Goal: Information Seeking & Learning: Learn about a topic

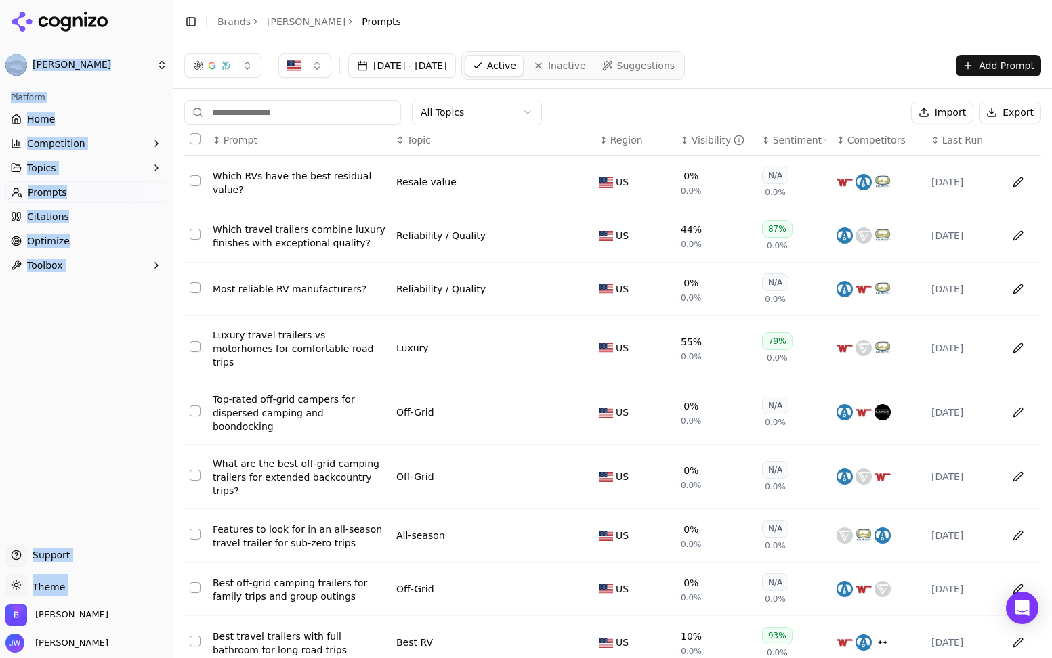
drag, startPoint x: 8, startPoint y: 655, endPoint x: 22, endPoint y: 665, distance: 16.9
click at [22, 658] on html "[PERSON_NAME] Platform Home Competition Topics Prompts Citations Optimize Toolb…" at bounding box center [526, 329] width 1052 height 658
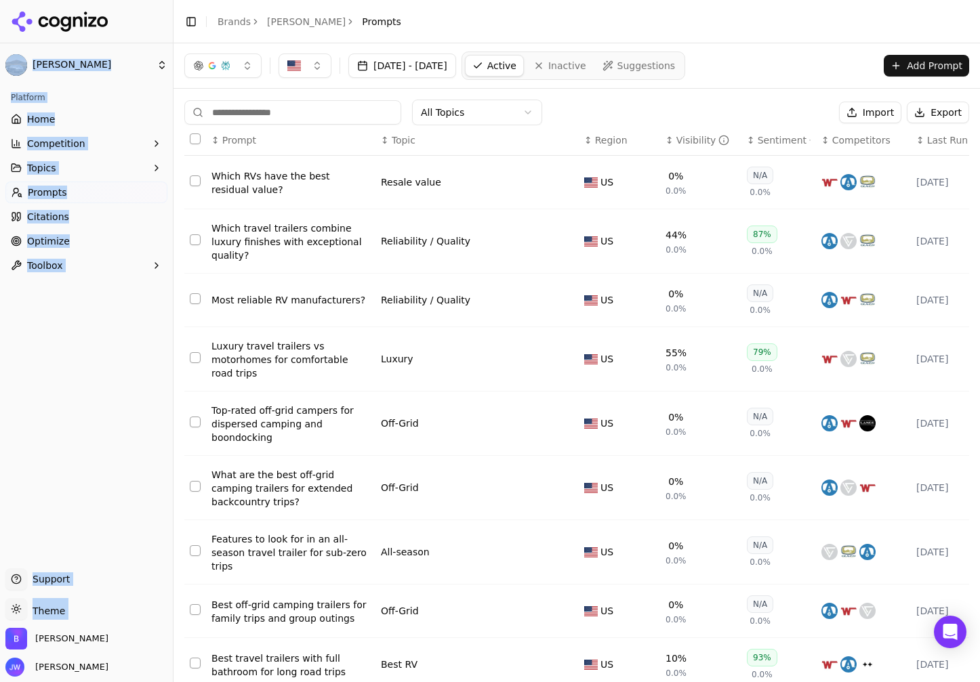
click at [74, 168] on button "Topics" at bounding box center [86, 168] width 162 height 22
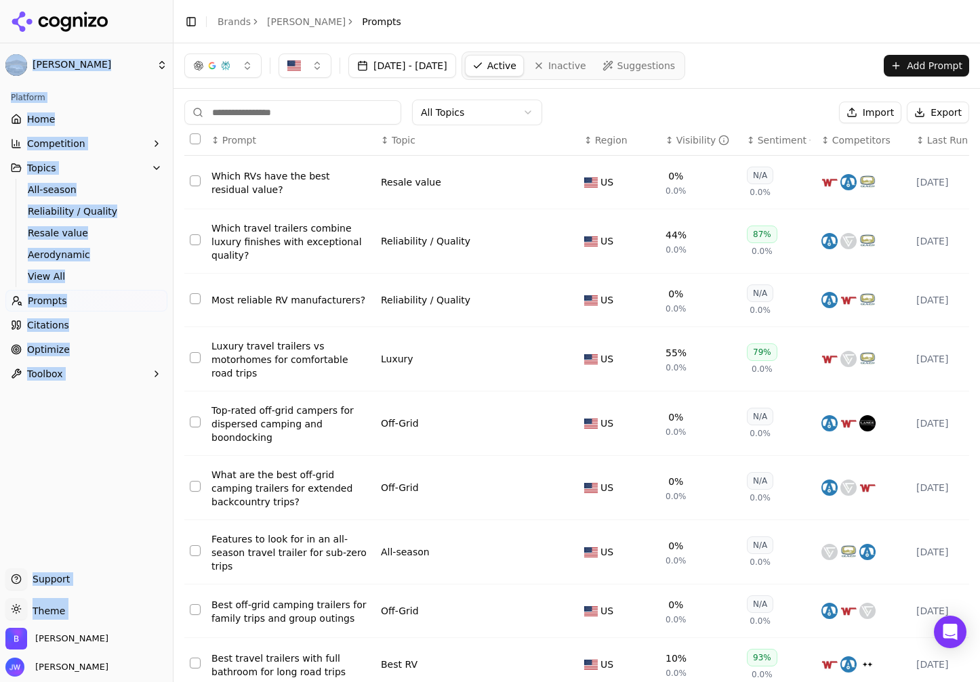
click at [51, 169] on span "Topics" at bounding box center [41, 168] width 29 height 14
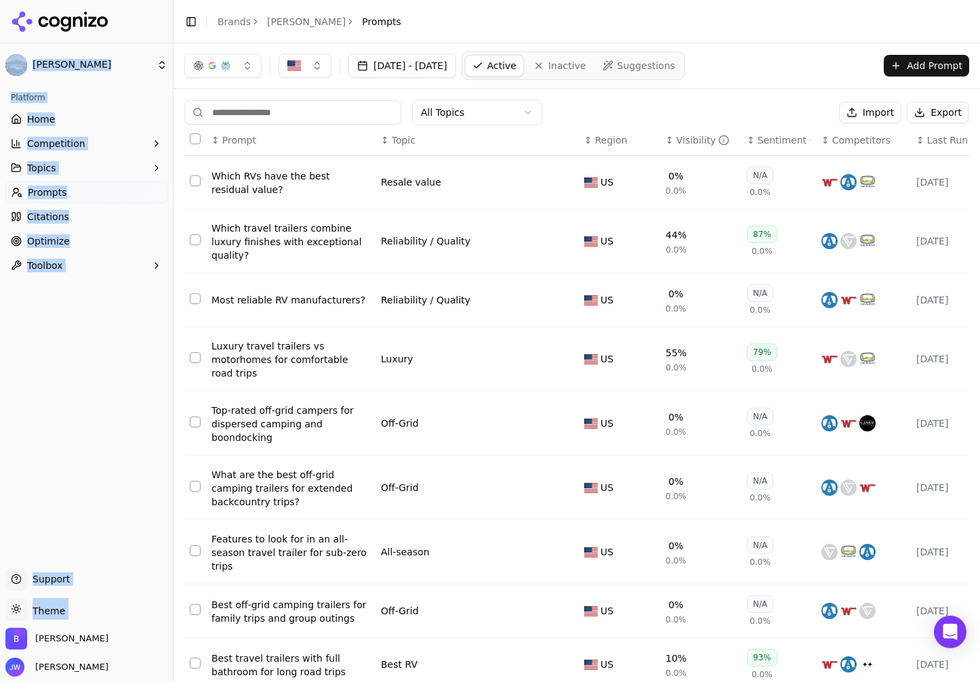
click at [40, 171] on span "Topics" at bounding box center [41, 168] width 29 height 14
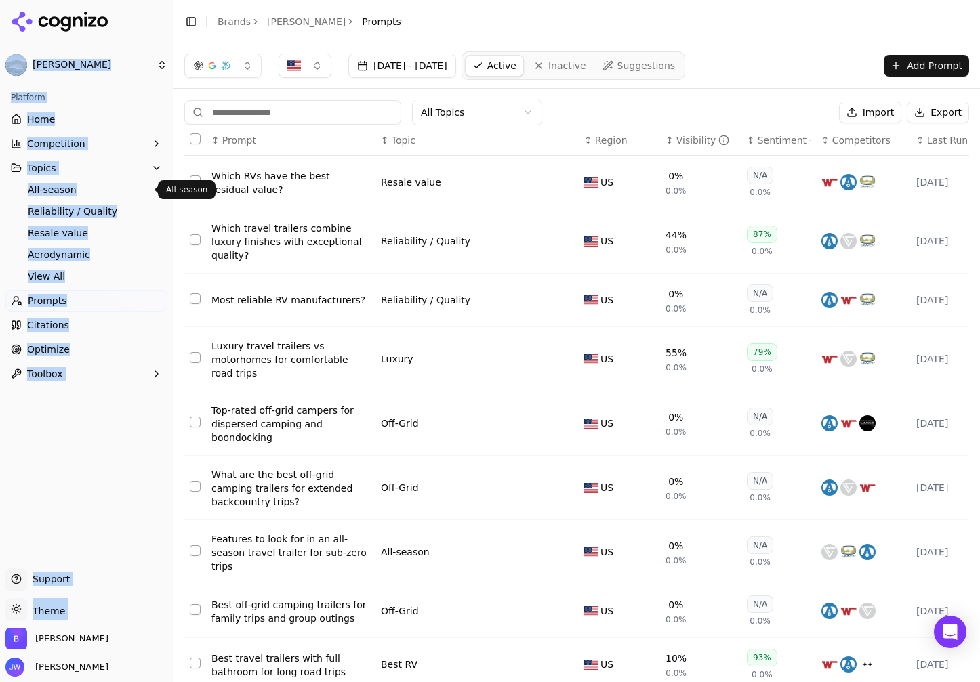
click at [45, 191] on span "All-season" at bounding box center [87, 190] width 118 height 14
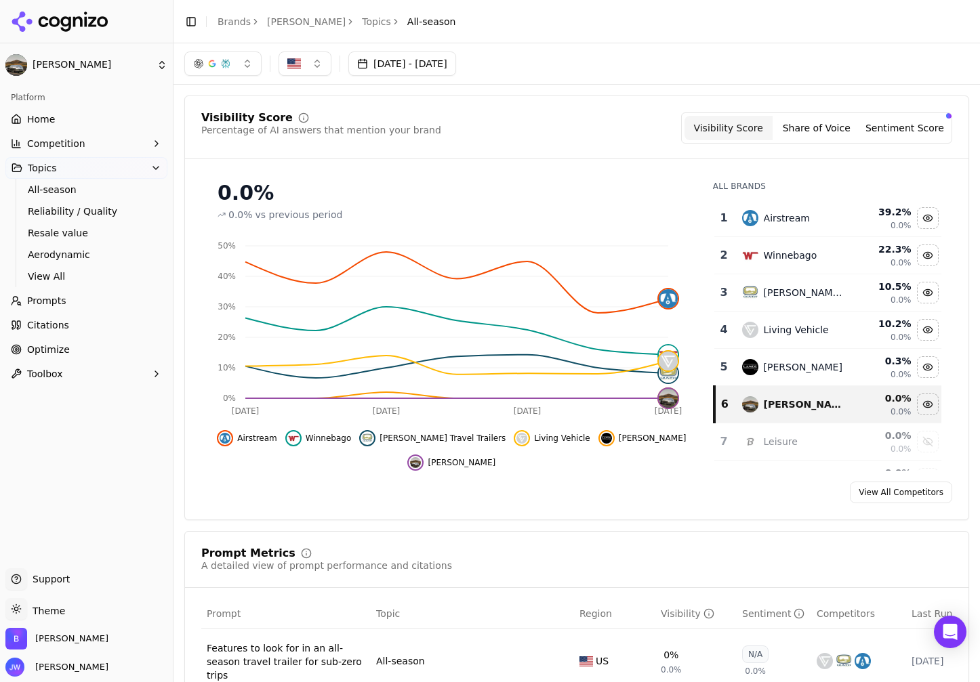
click at [310, 21] on ol "Brands [PERSON_NAME] Topics All-season" at bounding box center [336, 22] width 238 height 14
click at [362, 20] on link "Topics" at bounding box center [376, 22] width 29 height 14
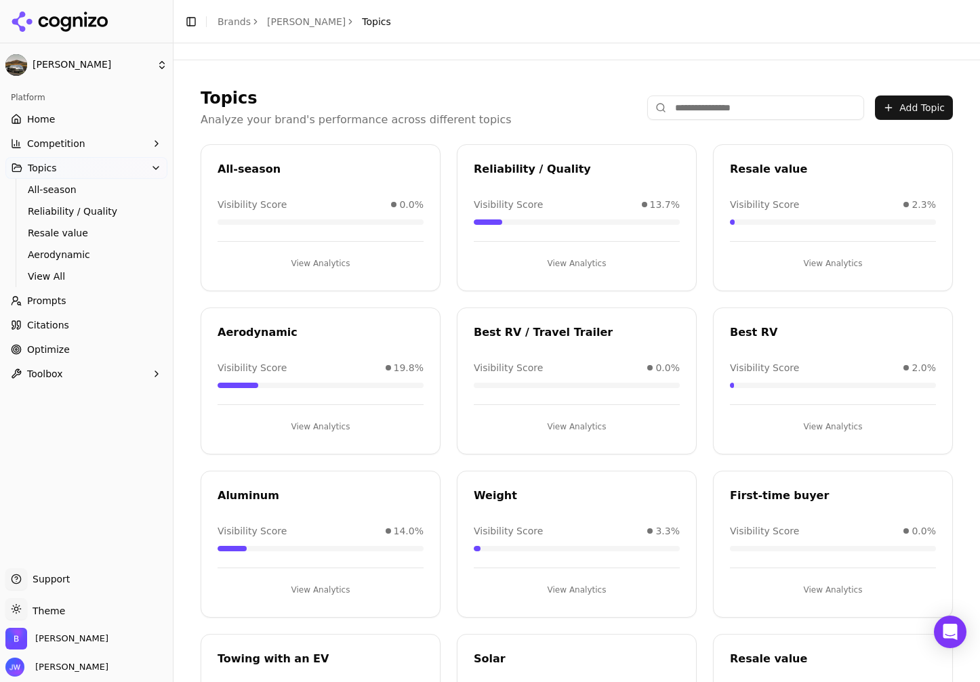
click at [264, 173] on div "All-season" at bounding box center [320, 169] width 206 height 16
click at [264, 172] on div "All-season" at bounding box center [320, 169] width 206 height 16
copy div "All-season"
click at [498, 166] on div "Reliability / Quality" at bounding box center [577, 169] width 206 height 16
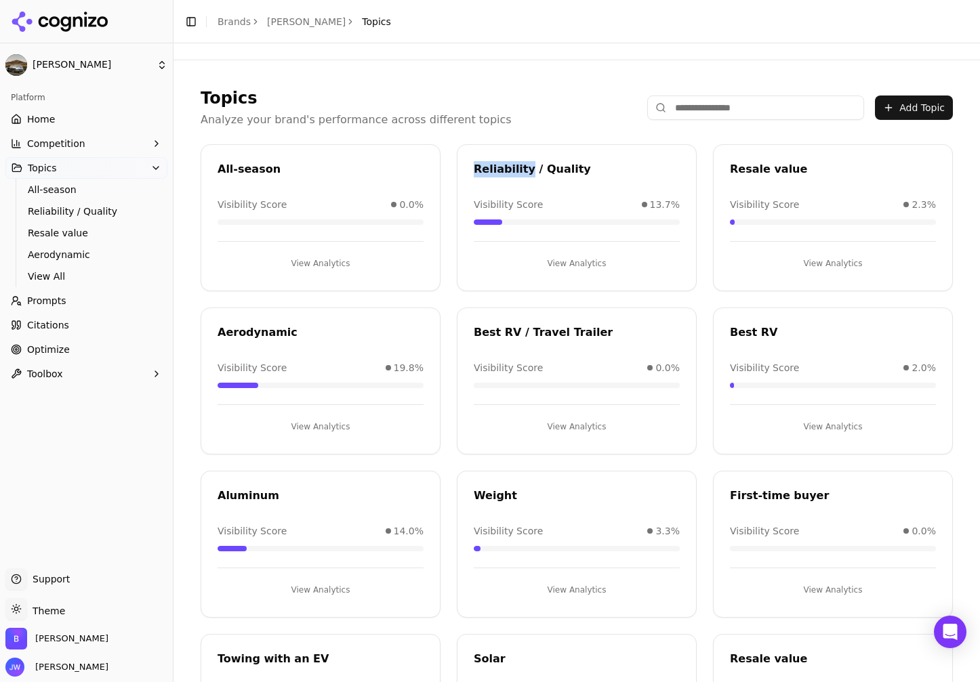
click at [498, 166] on div "Reliability / Quality" at bounding box center [577, 169] width 206 height 16
copy div "Reliability / Quality"
click at [753, 164] on div "Resale value" at bounding box center [833, 169] width 206 height 16
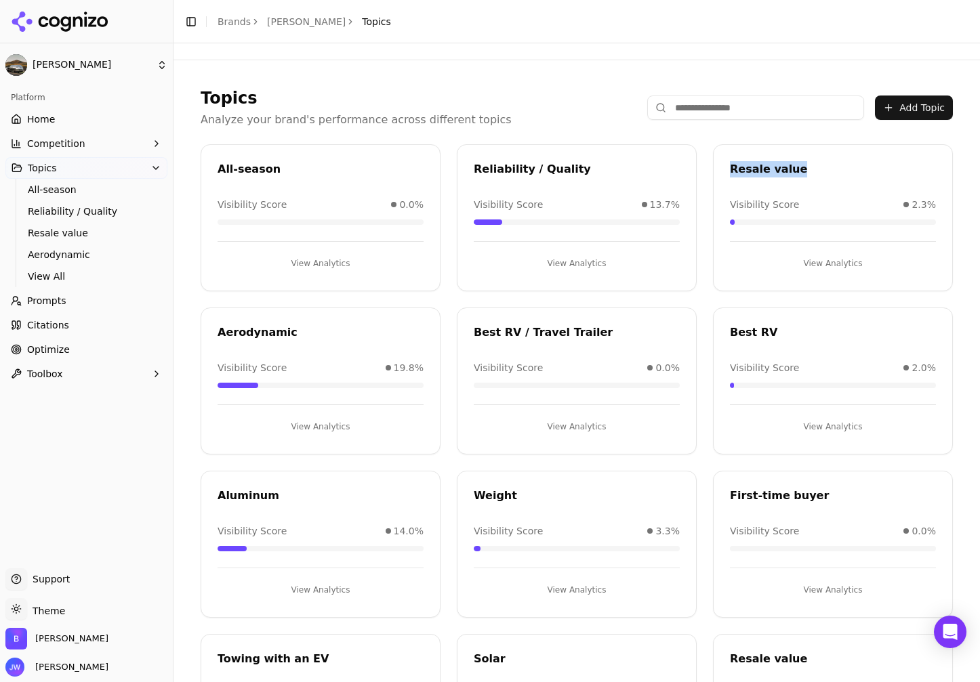
click at [753, 164] on div "Resale value" at bounding box center [833, 169] width 206 height 16
copy div "Resale value"
click at [247, 340] on div "Aerodynamic" at bounding box center [320, 334] width 238 height 20
click at [248, 339] on div "Aerodynamic" at bounding box center [320, 332] width 206 height 16
click at [251, 330] on div "Aerodynamic" at bounding box center [320, 332] width 206 height 16
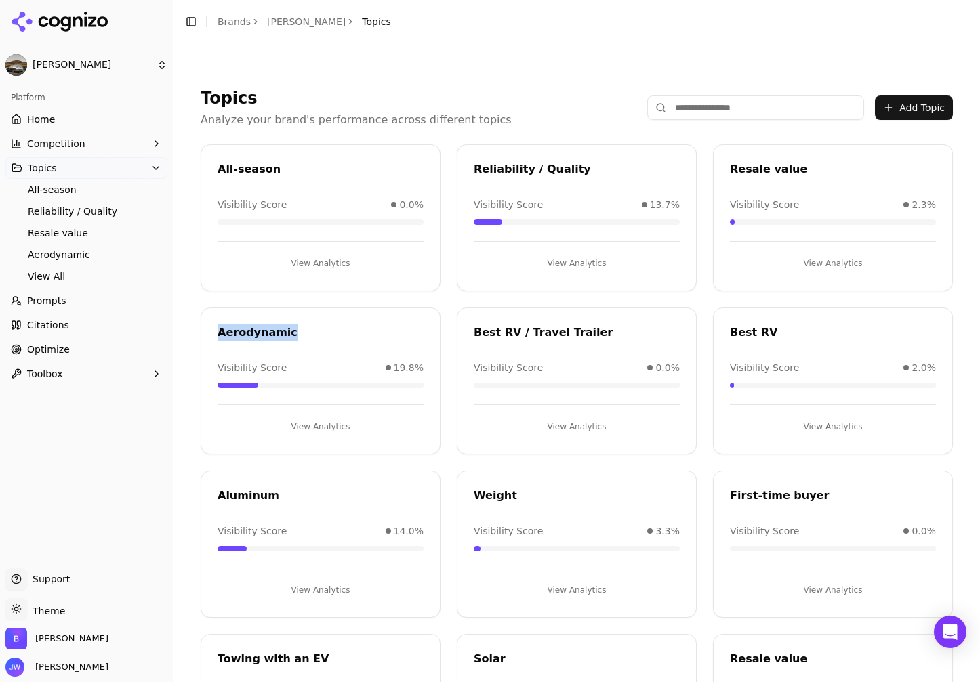
click at [251, 330] on div "Aerodynamic" at bounding box center [320, 332] width 206 height 16
click at [251, 329] on div "Aerodynamic" at bounding box center [320, 332] width 206 height 16
copy div "Aerodynamic"
click at [514, 333] on div "Best RV / Travel Trailer" at bounding box center [577, 332] width 206 height 16
click at [260, 498] on div "Aluminum" at bounding box center [320, 496] width 206 height 16
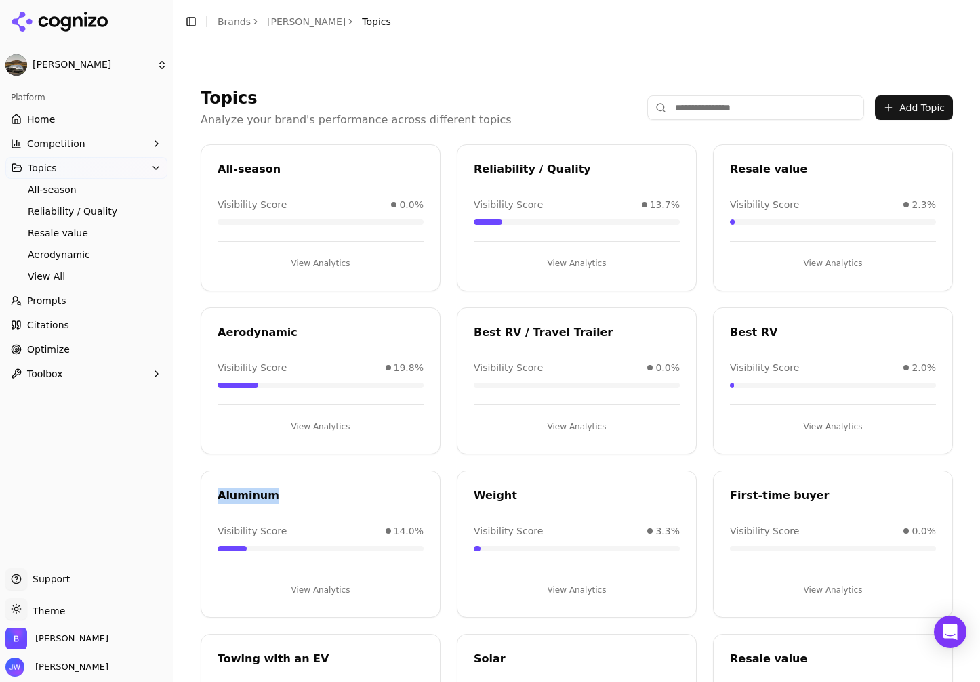
click at [260, 498] on div "Aluminum" at bounding box center [320, 496] width 206 height 16
copy div "Aluminum"
click at [477, 492] on div "Weight" at bounding box center [577, 496] width 206 height 16
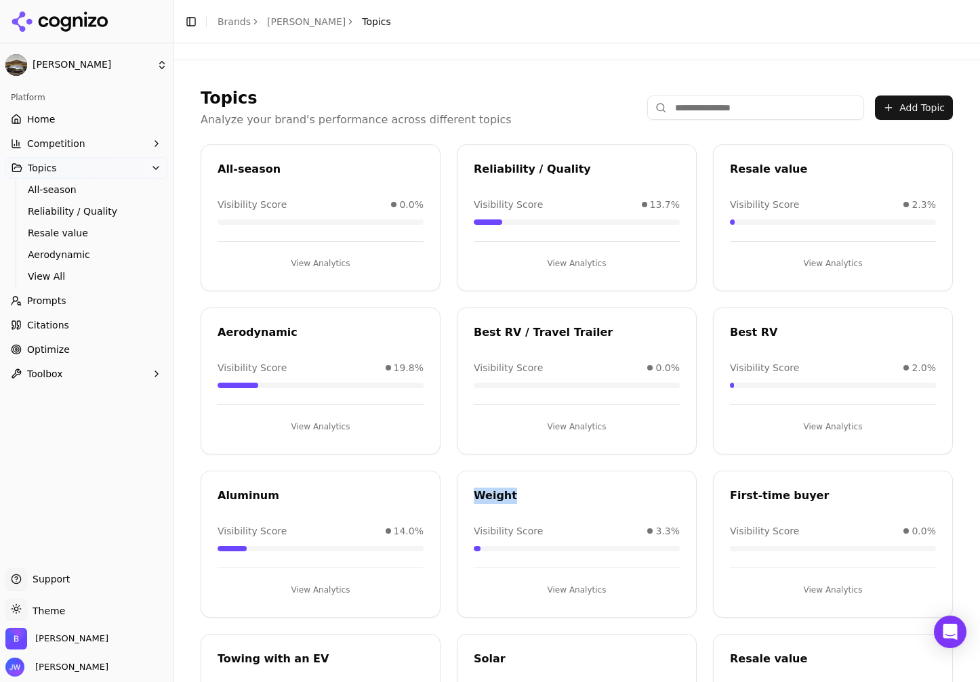
copy div "Weight"
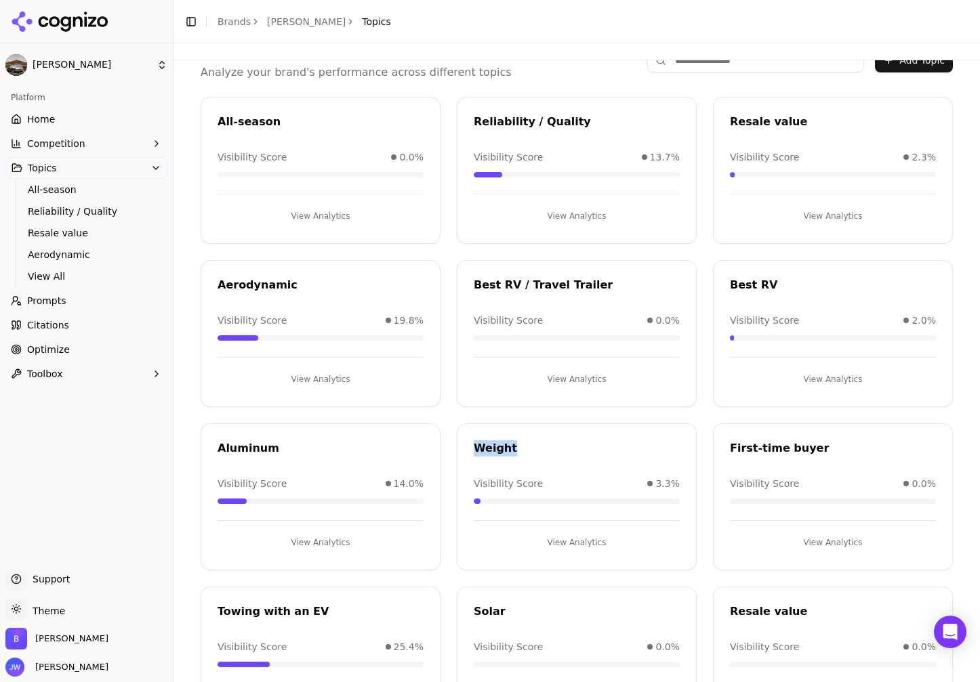
scroll to position [56, 0]
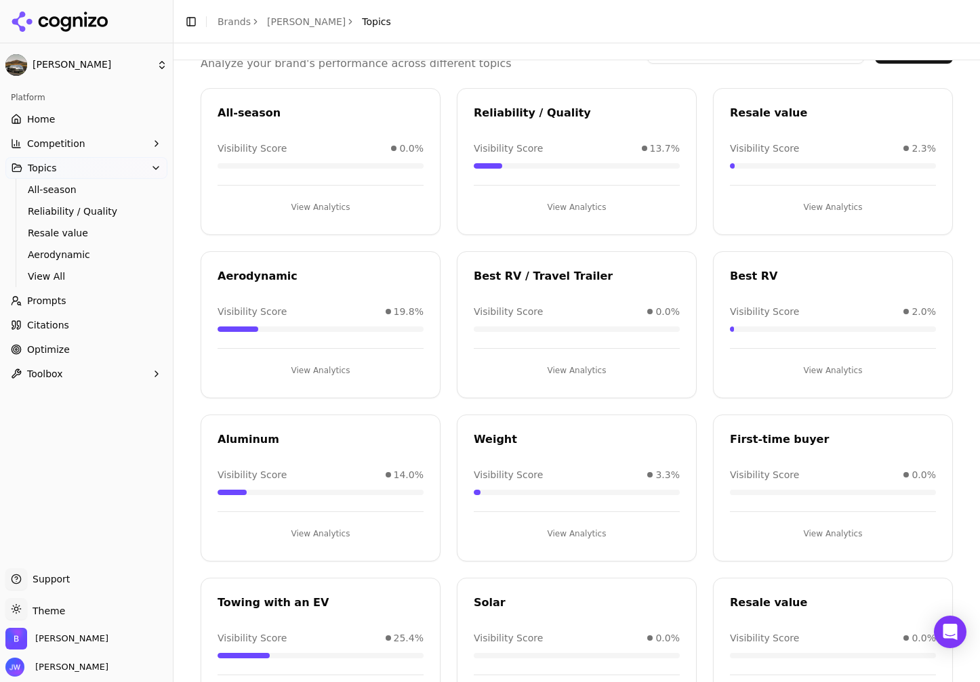
click at [281, 597] on div "Towing with an EV" at bounding box center [320, 603] width 206 height 16
copy div "Towing with an EV"
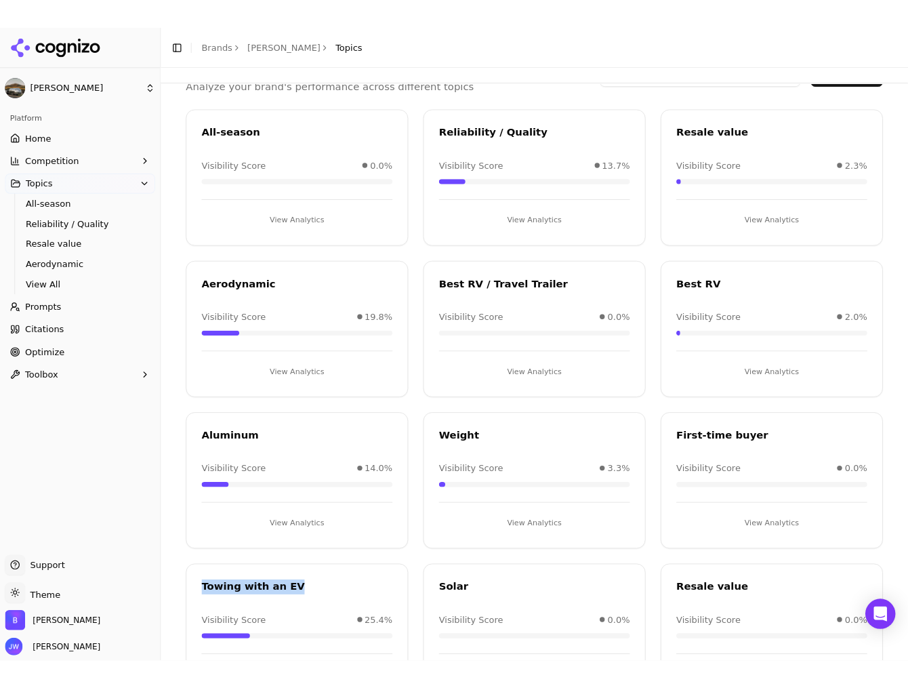
scroll to position [289, 0]
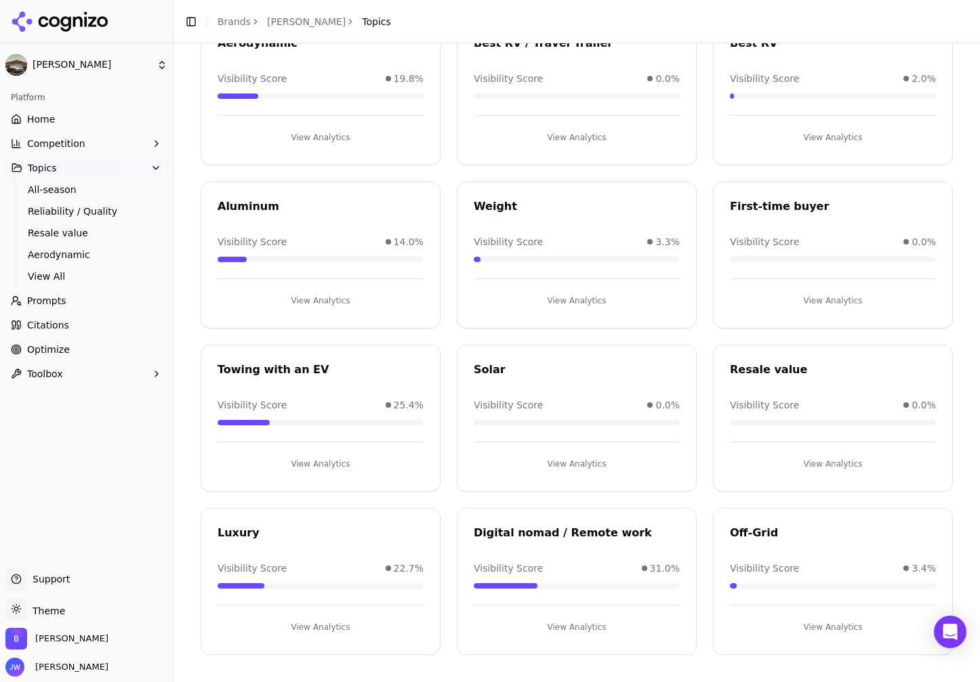
click at [483, 364] on div "Solar" at bounding box center [577, 370] width 206 height 16
click at [482, 364] on div "Solar" at bounding box center [577, 370] width 206 height 16
copy div "Solar"
click at [761, 372] on div "Resale value" at bounding box center [833, 370] width 206 height 16
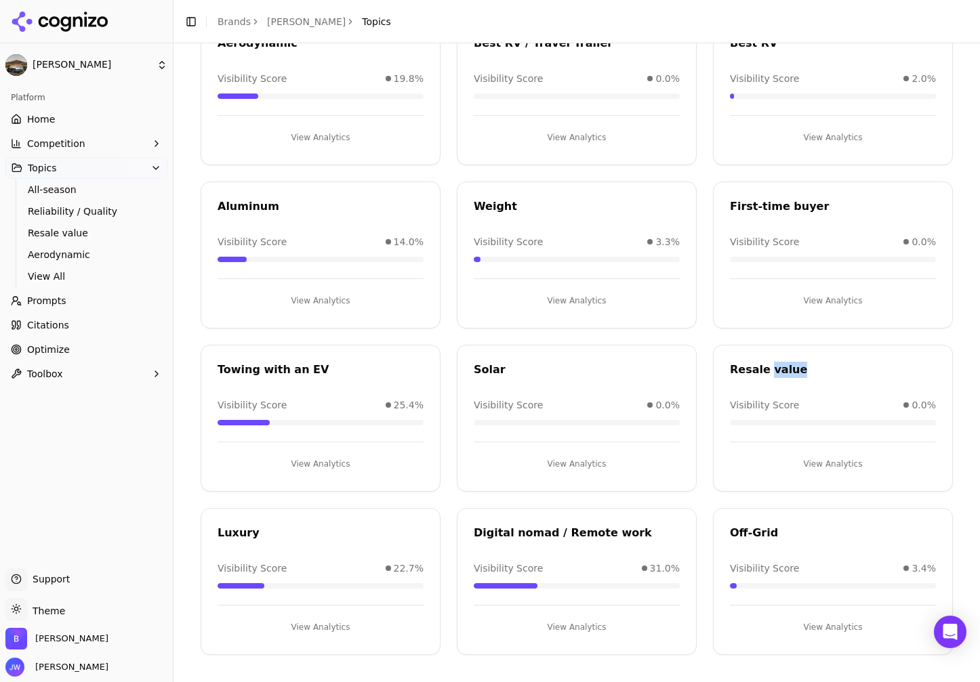
click at [761, 372] on div "Resale value" at bounding box center [833, 370] width 206 height 16
click at [219, 532] on div "Luxury" at bounding box center [320, 533] width 206 height 16
copy div "Luxury"
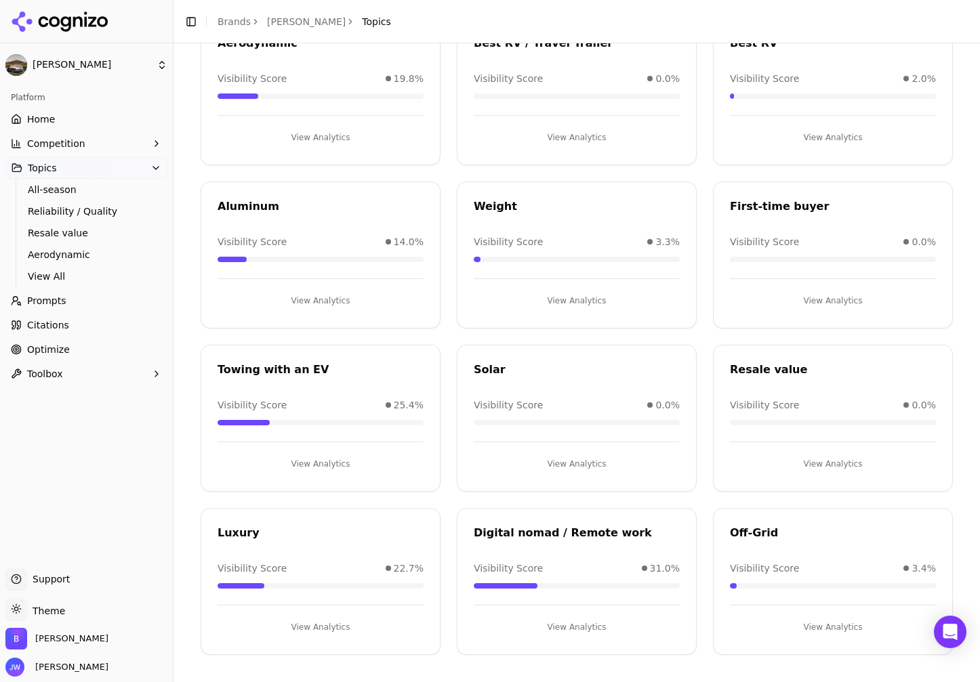
click at [600, 531] on div "Digital nomad / Remote work" at bounding box center [577, 533] width 206 height 16
copy div "Digital nomad / Remote work"
drag, startPoint x: 761, startPoint y: 530, endPoint x: 717, endPoint y: 533, distance: 44.1
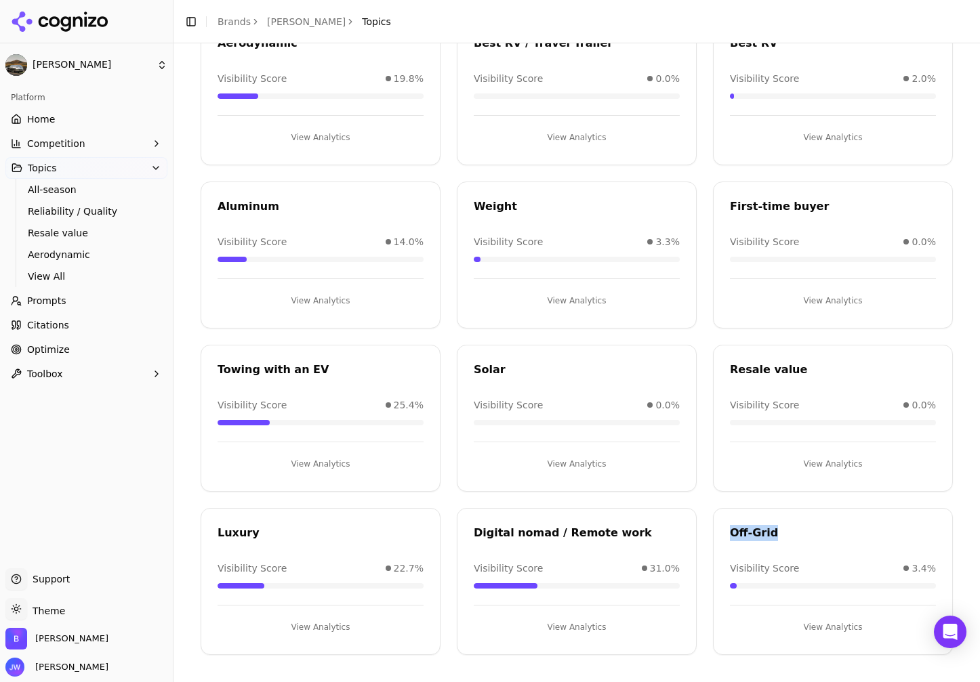
click at [717, 533] on div "Off-Grid" at bounding box center [832, 535] width 238 height 20
